Goal: Transaction & Acquisition: Purchase product/service

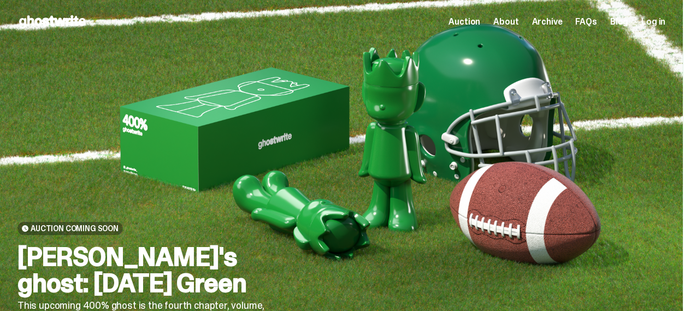
click at [467, 20] on span "Auction" at bounding box center [465, 21] width 32 height 9
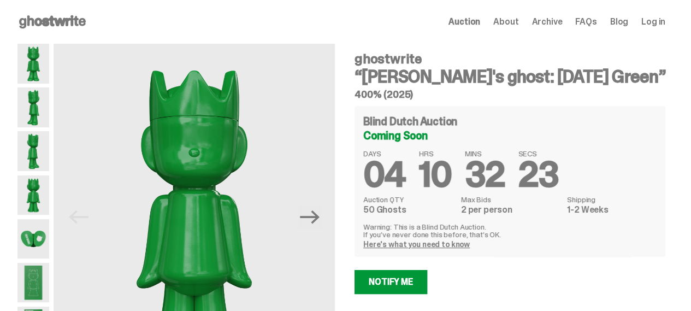
scroll to position [74, 0]
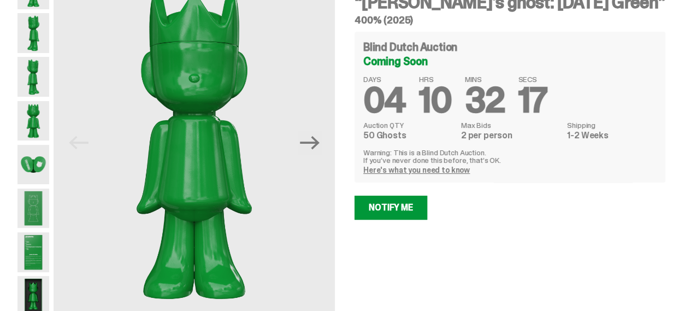
click at [427, 170] on link "Here's what you need to know" at bounding box center [416, 170] width 107 height 10
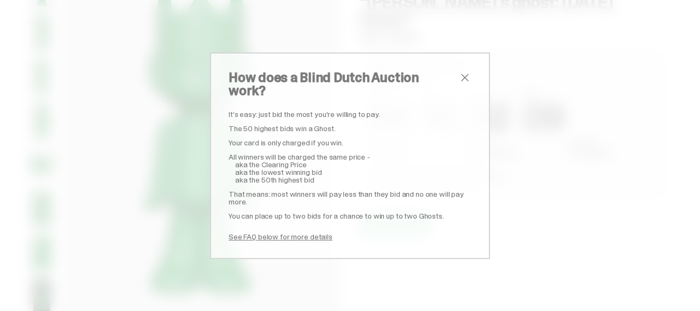
click at [461, 80] on span "close" at bounding box center [464, 77] width 13 height 13
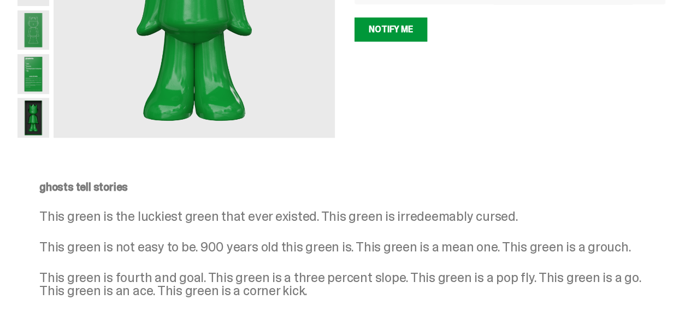
scroll to position [0, 0]
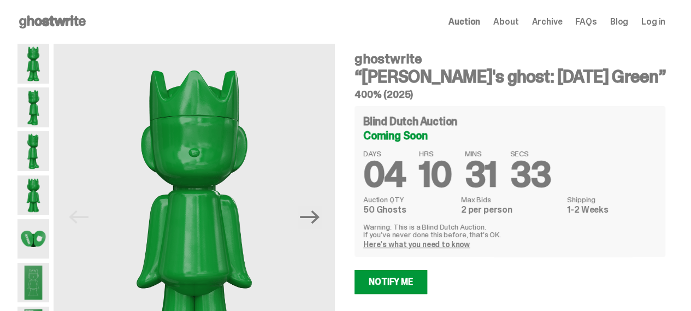
click at [48, 27] on icon at bounding box center [52, 21] width 70 height 17
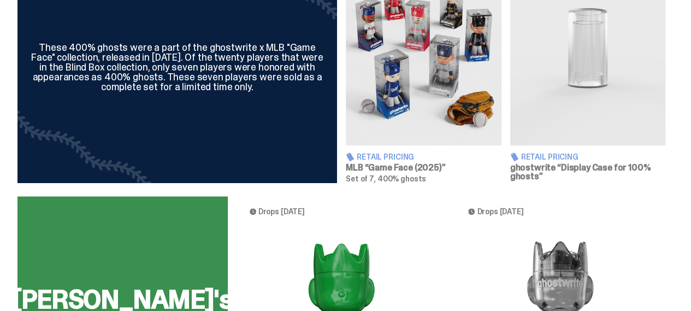
scroll to position [457, 0]
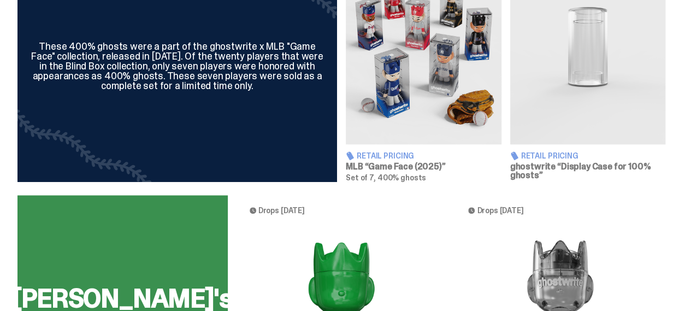
click at [434, 114] on img at bounding box center [424, 47] width 156 height 195
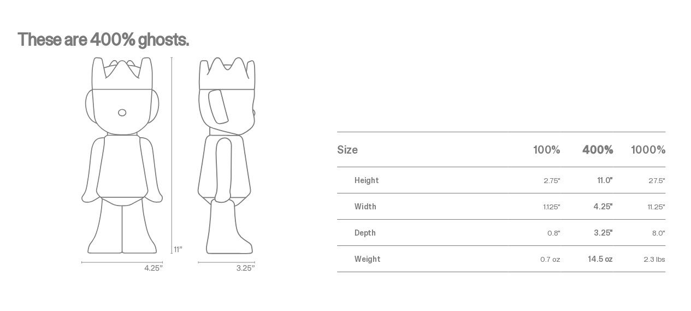
scroll to position [1730, 0]
